Goal: Find specific page/section: Find specific page/section

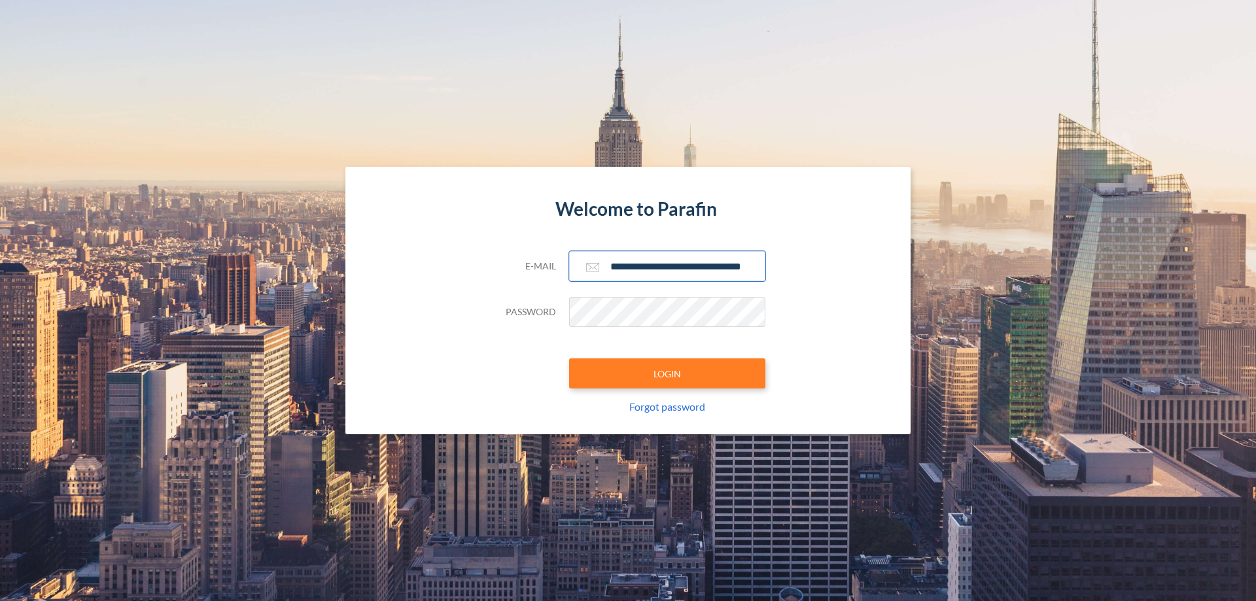
type input "**********"
click at [667, 374] on button "LOGIN" at bounding box center [667, 374] width 196 height 30
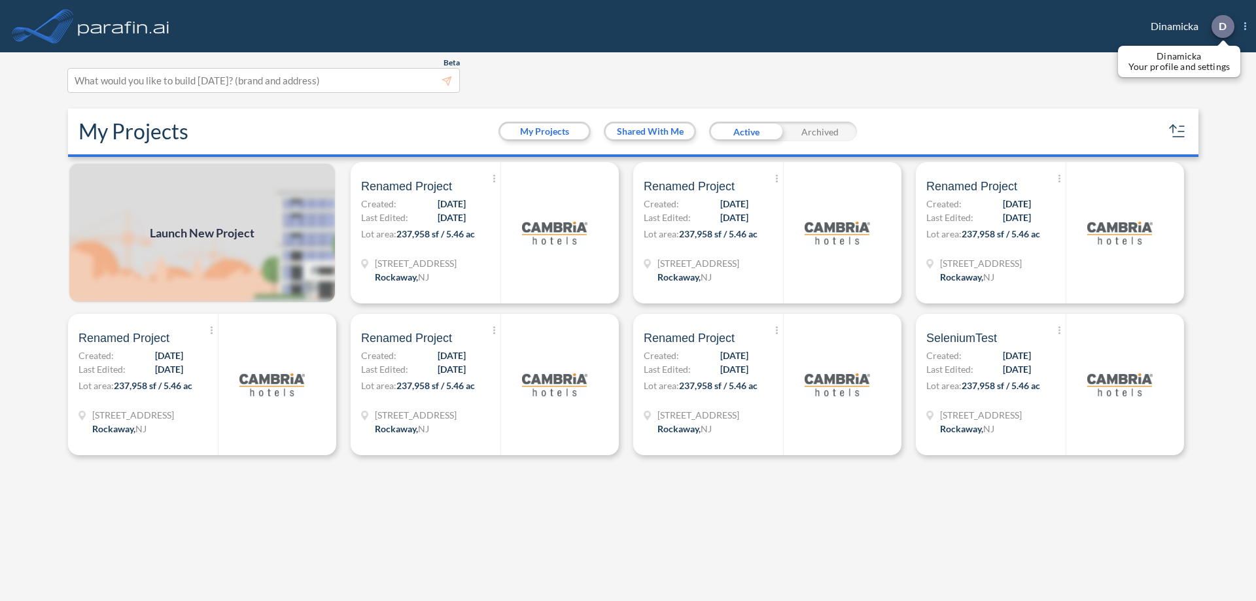
click at [1222, 26] on p "D" at bounding box center [1223, 26] width 8 height 12
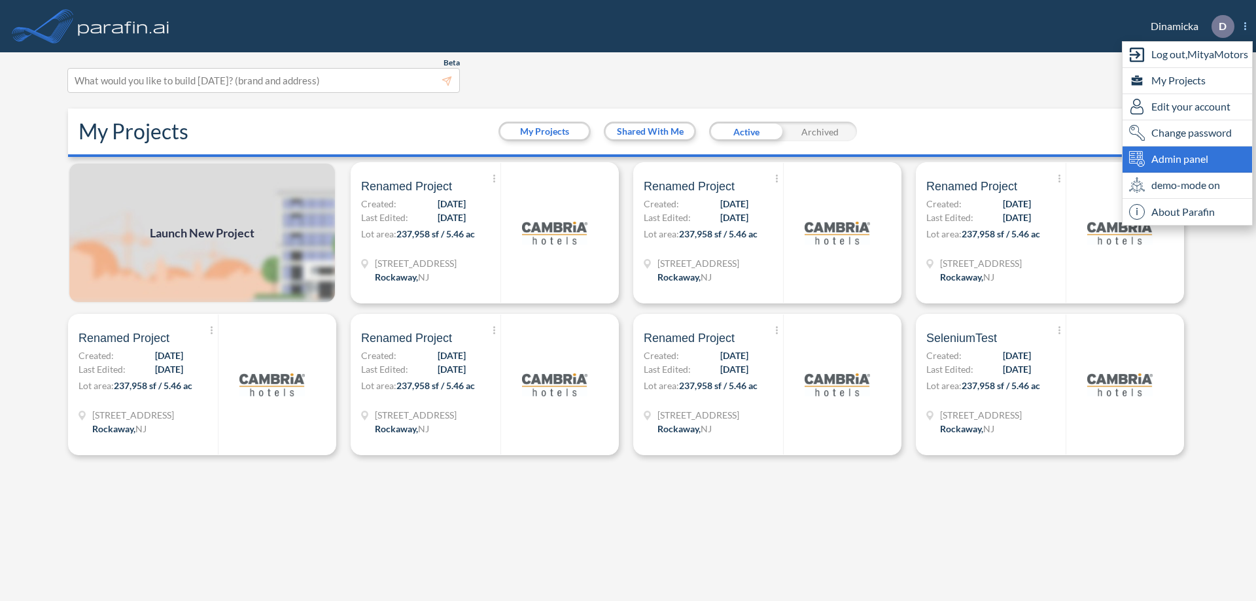
click at [1188, 159] on span "Admin panel" at bounding box center [1180, 159] width 57 height 16
